Goal: Information Seeking & Learning: Check status

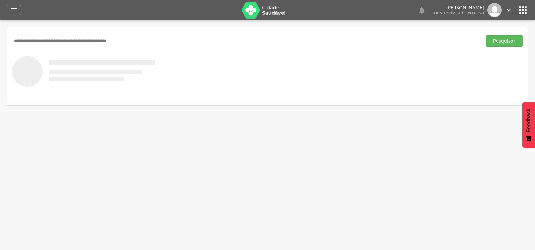
click at [11, 7] on icon "" at bounding box center [14, 10] width 8 height 8
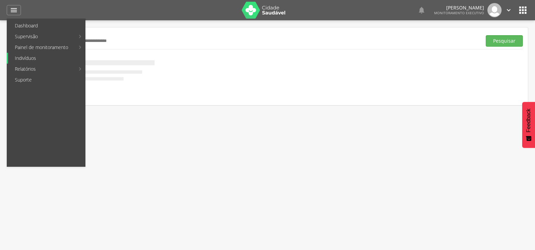
click at [16, 54] on link "Indivíduos" at bounding box center [46, 58] width 77 height 11
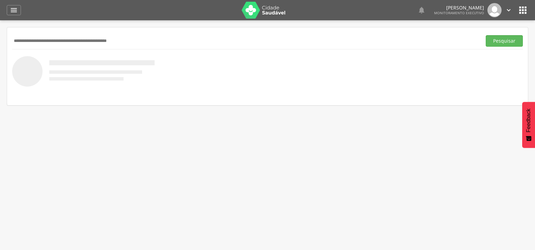
click at [20, 35] on input "text" at bounding box center [245, 40] width 467 height 11
click at [31, 42] on input "text" at bounding box center [245, 40] width 467 height 11
type input "*"
type input "*******"
click at [486, 35] on button "Pesquisar" at bounding box center [504, 40] width 37 height 11
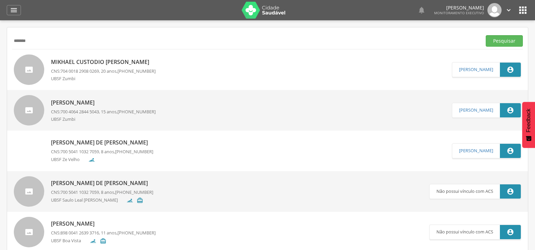
click at [50, 56] on link "Mikhael Custodio Bezerra CNS: 704 0018 2908 0269 , 20 anos, [PHONE_NUMBER] UBSF…" at bounding box center [233, 69] width 438 height 30
type input "**********"
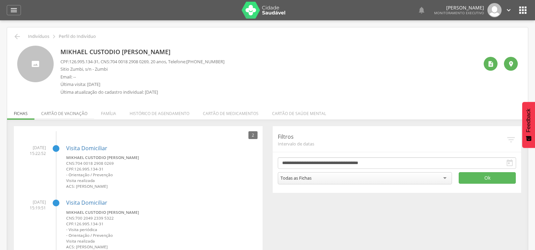
click at [81, 112] on li "Cartão de vacinação" at bounding box center [64, 112] width 60 height 16
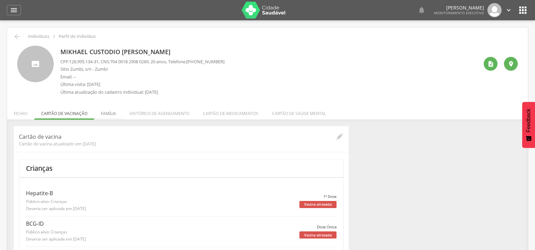
click at [110, 113] on li "Família" at bounding box center [108, 112] width 29 height 16
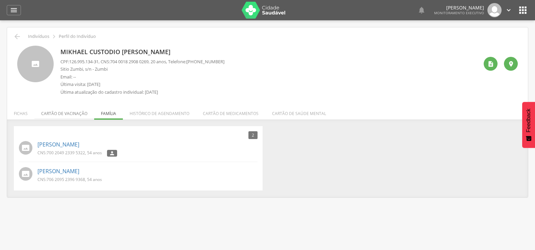
click at [81, 117] on li "Cartão de vacinação" at bounding box center [64, 112] width 60 height 16
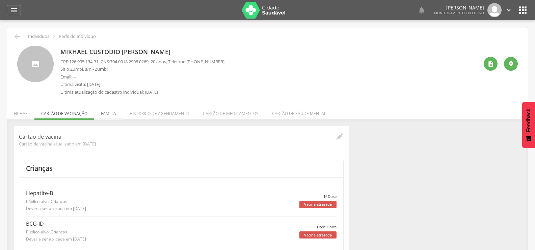
click at [100, 113] on li "Família" at bounding box center [108, 112] width 29 height 16
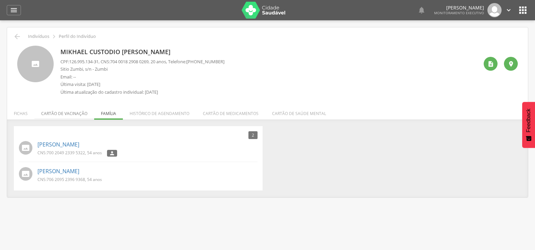
click at [63, 117] on li "Cartão de vacinação" at bounding box center [64, 112] width 60 height 16
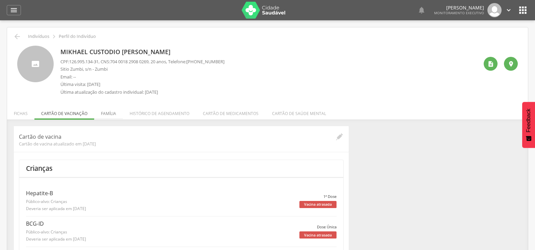
click at [113, 110] on li "Família" at bounding box center [108, 112] width 29 height 16
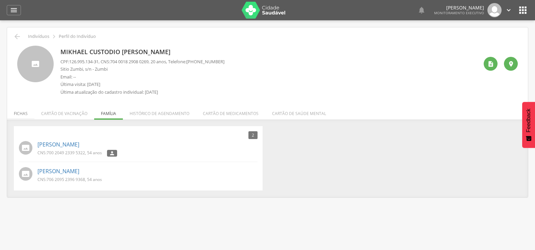
click at [22, 108] on li "Fichas" at bounding box center [20, 112] width 27 height 16
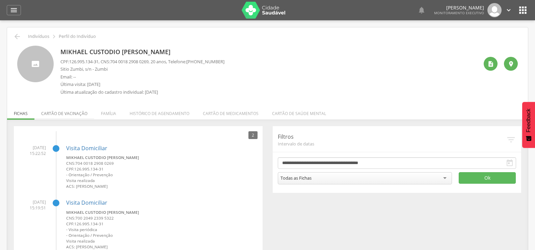
click at [75, 114] on li "Cartão de vacinação" at bounding box center [64, 112] width 60 height 16
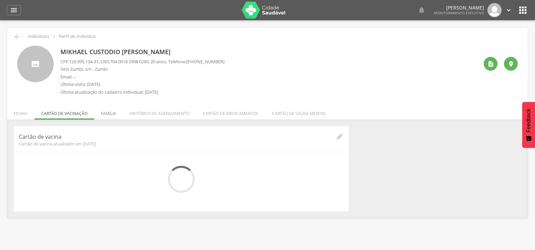
click at [105, 112] on li "Família" at bounding box center [108, 112] width 29 height 16
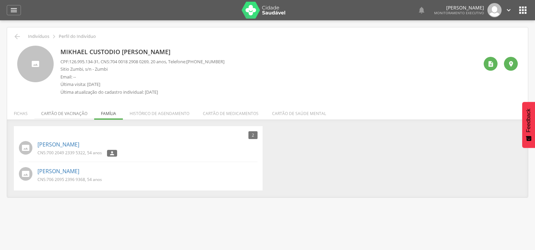
click at [76, 117] on li "Cartão de vacinação" at bounding box center [64, 112] width 60 height 16
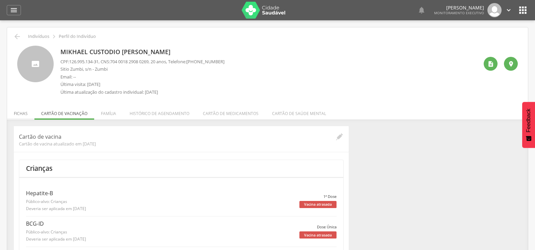
click at [18, 112] on li "Fichas" at bounding box center [20, 112] width 27 height 16
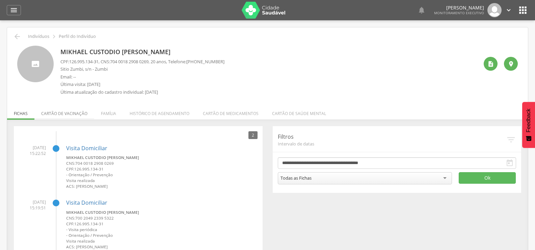
click at [46, 115] on li "Cartão de vacinação" at bounding box center [64, 112] width 60 height 16
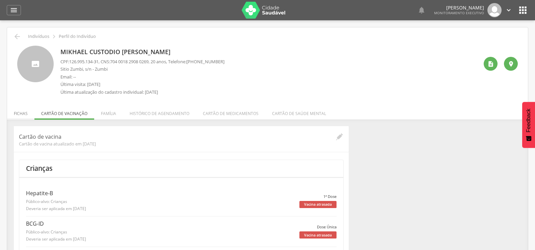
click at [27, 111] on li "Fichas" at bounding box center [20, 112] width 27 height 16
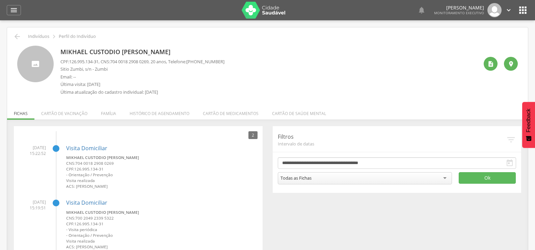
click at [29, 111] on ul "Fichas Cartão de vacinação Família Histórico de agendamento Cartão de medicamen…" at bounding box center [267, 113] width 521 height 6
click at [43, 113] on li "Cartão de vacinação" at bounding box center [64, 112] width 60 height 16
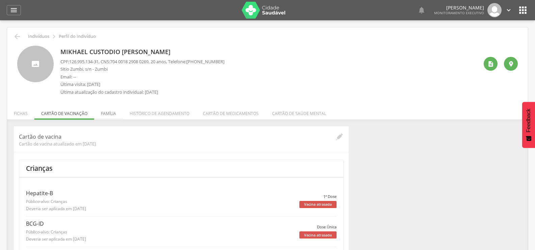
click at [108, 111] on li "Família" at bounding box center [108, 112] width 29 height 16
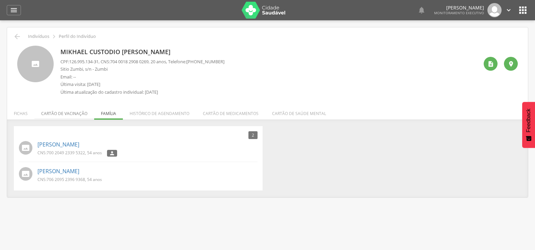
click at [79, 115] on li "Cartão de vacinação" at bounding box center [64, 112] width 60 height 16
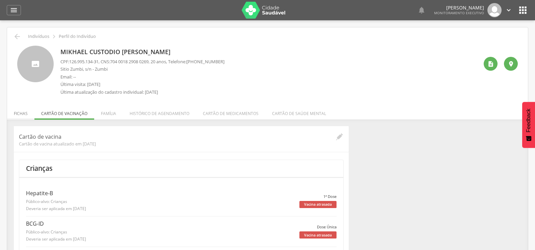
click at [17, 112] on li "Fichas" at bounding box center [20, 112] width 27 height 16
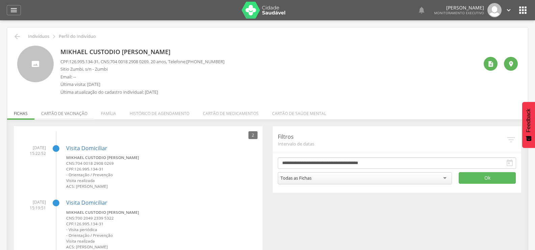
click at [55, 113] on li "Cartão de vacinação" at bounding box center [64, 112] width 60 height 16
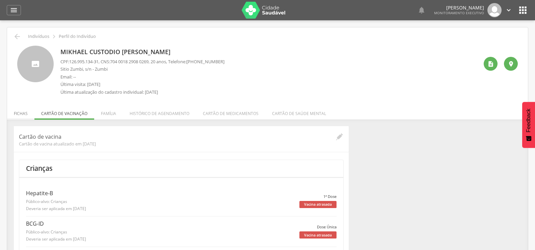
click at [25, 115] on li "Fichas" at bounding box center [20, 112] width 27 height 16
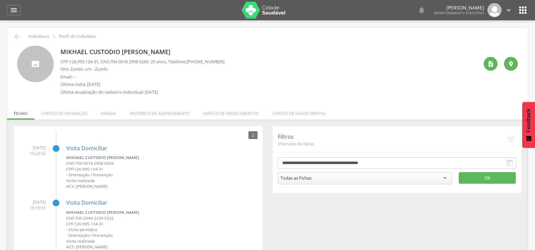
click at [17, 29] on div " Indivíduos  Perfil do Indivíduo [PERSON_NAME] CPF: 126.995.134-31 , CNS: [PH…" at bounding box center [267, 151] width 521 height 249
click at [17, 30] on div " Indivíduos  Perfil do Indivíduo [PERSON_NAME] CPF: 126.995.134-31 , CNS: [PH…" at bounding box center [267, 151] width 521 height 249
click at [18, 32] on icon "" at bounding box center [17, 36] width 8 height 8
click at [76, 114] on li "Cartão de vacinação" at bounding box center [64, 112] width 60 height 16
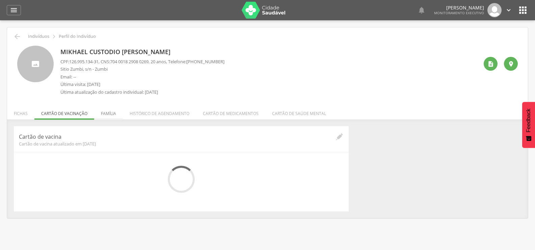
click at [102, 113] on li "Família" at bounding box center [108, 112] width 29 height 16
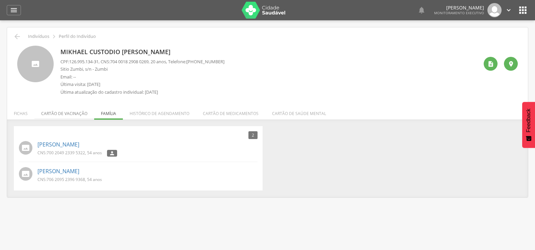
click at [72, 113] on li "Cartão de vacinação" at bounding box center [64, 112] width 60 height 16
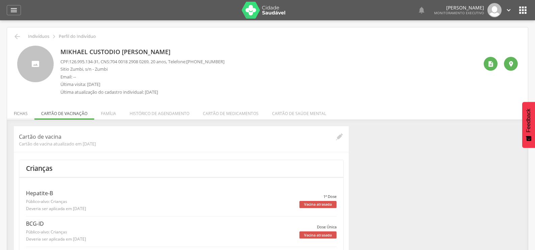
click at [19, 110] on li "Fichas" at bounding box center [20, 112] width 27 height 16
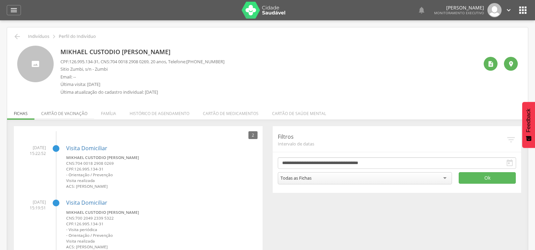
click at [66, 111] on li "Cartão de vacinação" at bounding box center [64, 112] width 60 height 16
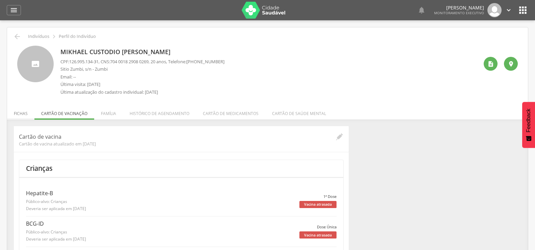
click at [22, 111] on li "Fichas" at bounding box center [20, 112] width 27 height 16
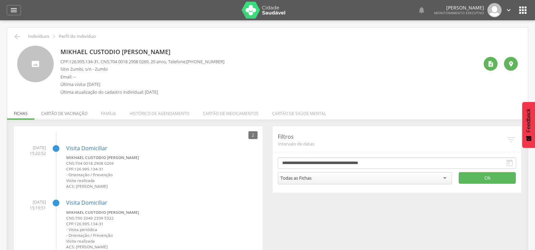
click at [48, 111] on li "Cartão de vacinação" at bounding box center [64, 112] width 60 height 16
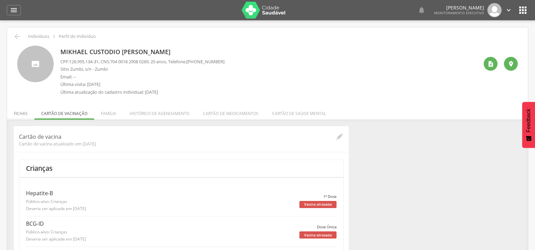
click at [21, 118] on li "Fichas" at bounding box center [20, 112] width 27 height 16
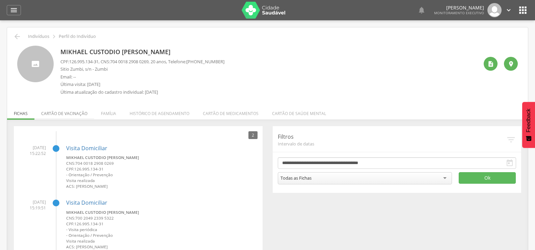
click at [77, 112] on li "Cartão de vacinação" at bounding box center [64, 112] width 60 height 16
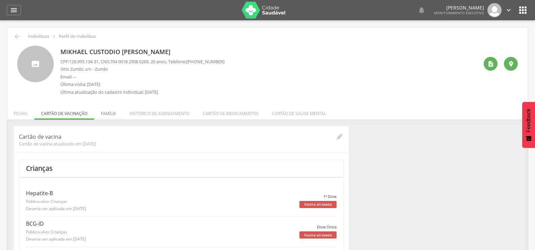
click at [101, 111] on li "Família" at bounding box center [108, 112] width 29 height 16
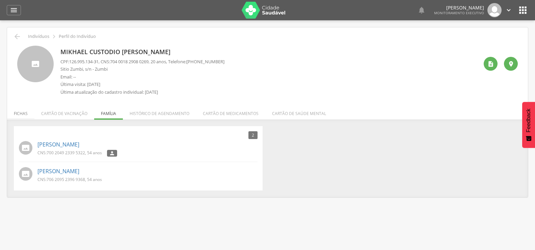
click at [25, 114] on li "Fichas" at bounding box center [20, 112] width 27 height 16
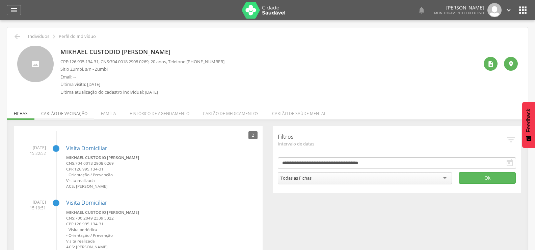
click at [53, 113] on li "Cartão de vacinação" at bounding box center [64, 112] width 60 height 16
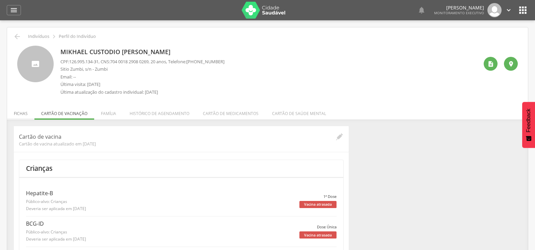
click at [20, 110] on li "Fichas" at bounding box center [20, 112] width 27 height 16
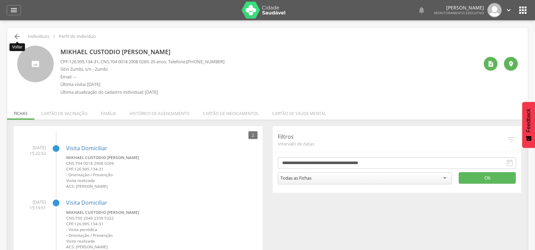
click at [14, 34] on icon "" at bounding box center [17, 36] width 8 height 8
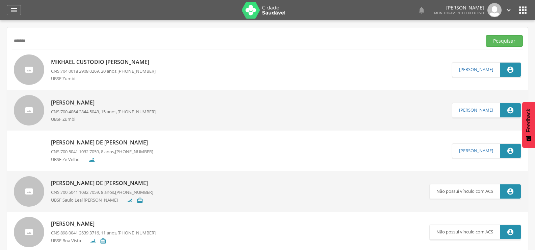
drag, startPoint x: 44, startPoint y: 41, endPoint x: 0, endPoint y: 42, distance: 44.3
click at [0, 42] on div " Supervisão  Distritos  Ubs Coordenador: - Queimadas / PB Intervalo de Tempo…" at bounding box center [267, 145] width 535 height 250
type input "*"
